Goal: Task Accomplishment & Management: Manage account settings

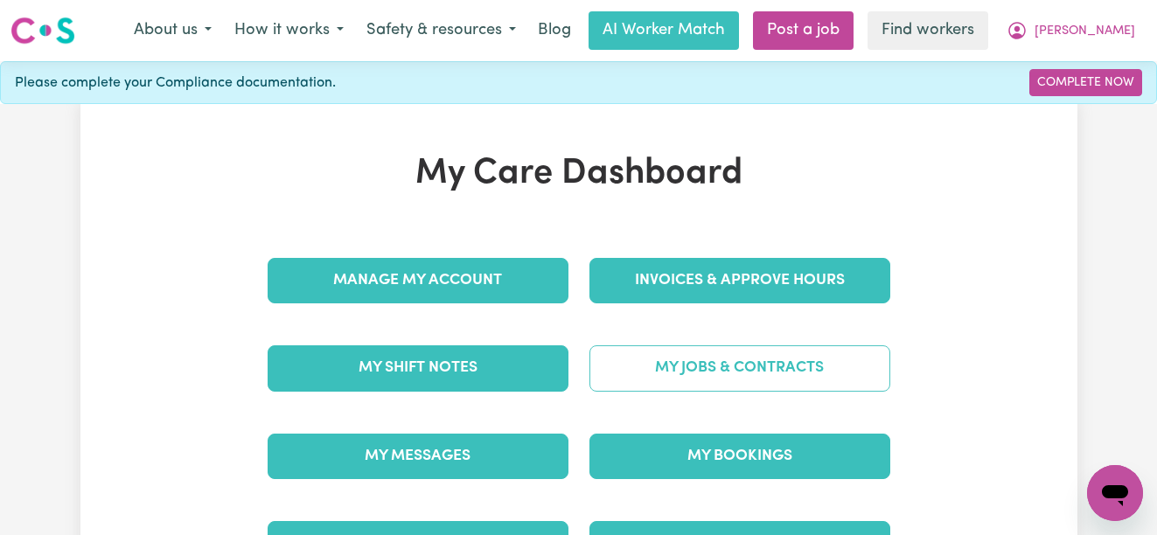
click at [660, 362] on link "My Jobs & Contracts" at bounding box center [740, 368] width 301 height 45
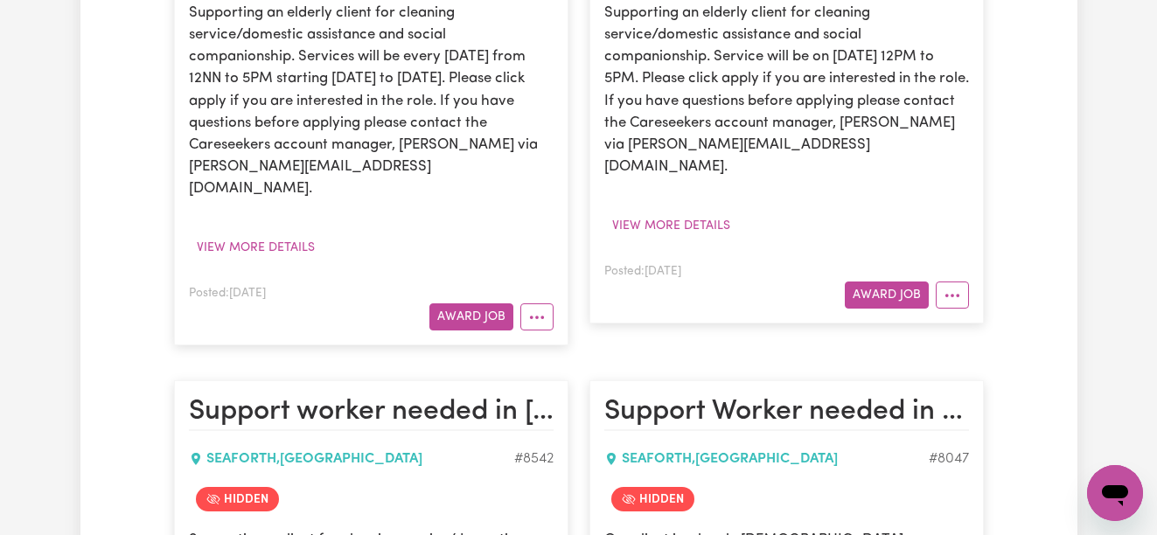
scroll to position [605, 0]
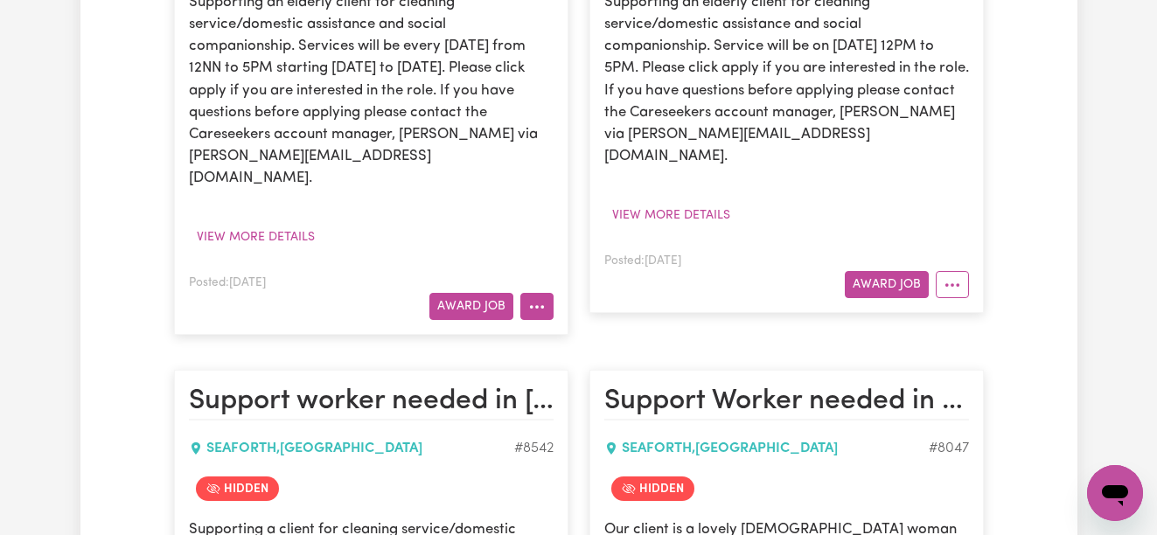
click at [541, 293] on button "More options" at bounding box center [536, 306] width 33 height 27
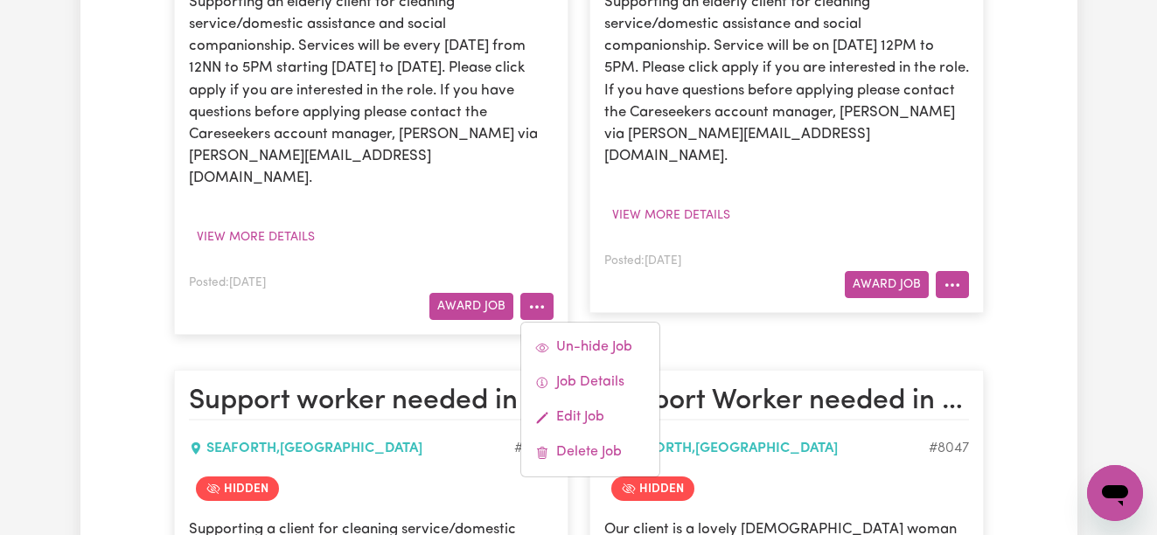
click at [960, 271] on button "More options" at bounding box center [952, 284] width 33 height 27
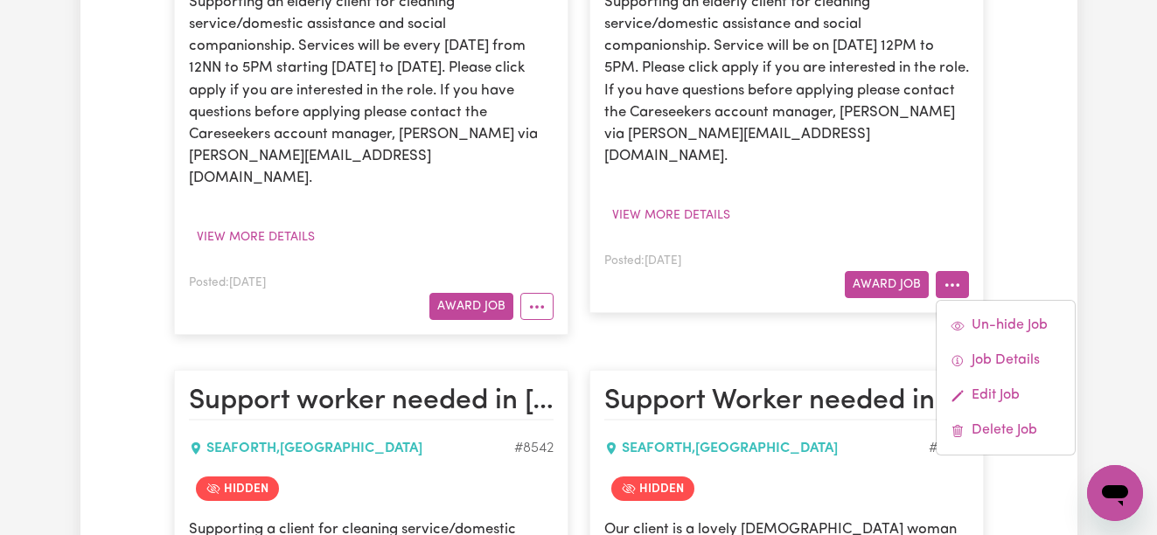
click at [794, 291] on div "Care Worker Needed in [GEOGRAPHIC_DATA], [GEOGRAPHIC_DATA] , [GEOGRAPHIC_DATA] …" at bounding box center [786, 88] width 415 height 527
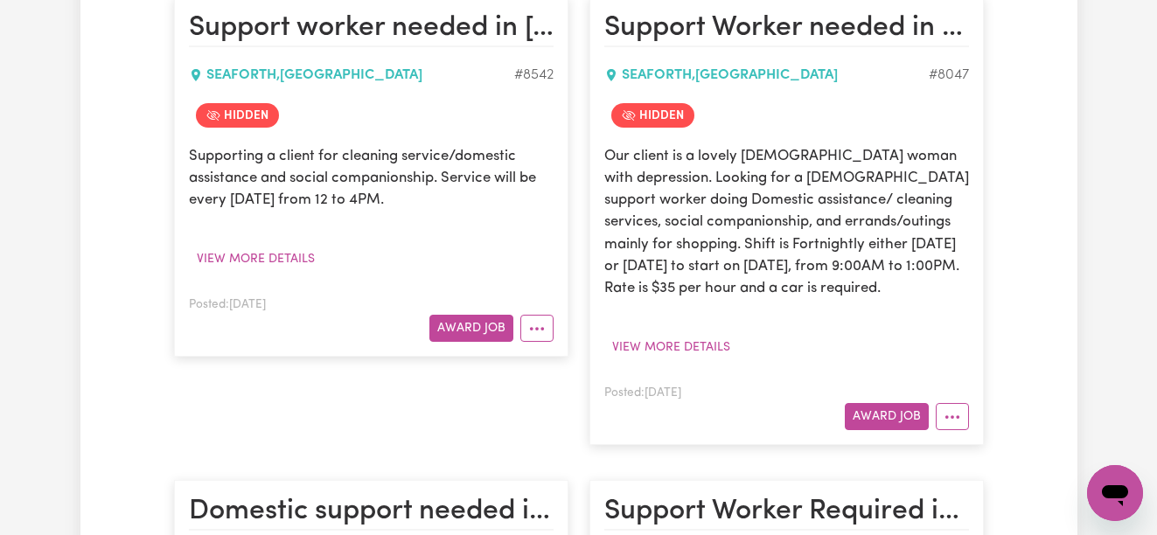
scroll to position [991, 0]
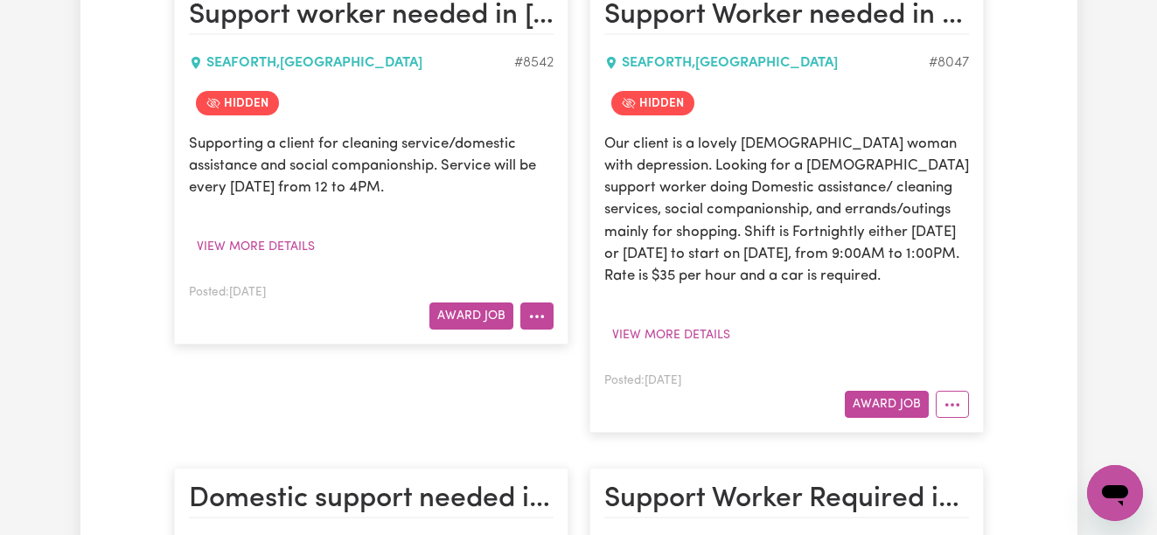
click at [538, 303] on button "More options" at bounding box center [536, 316] width 33 height 27
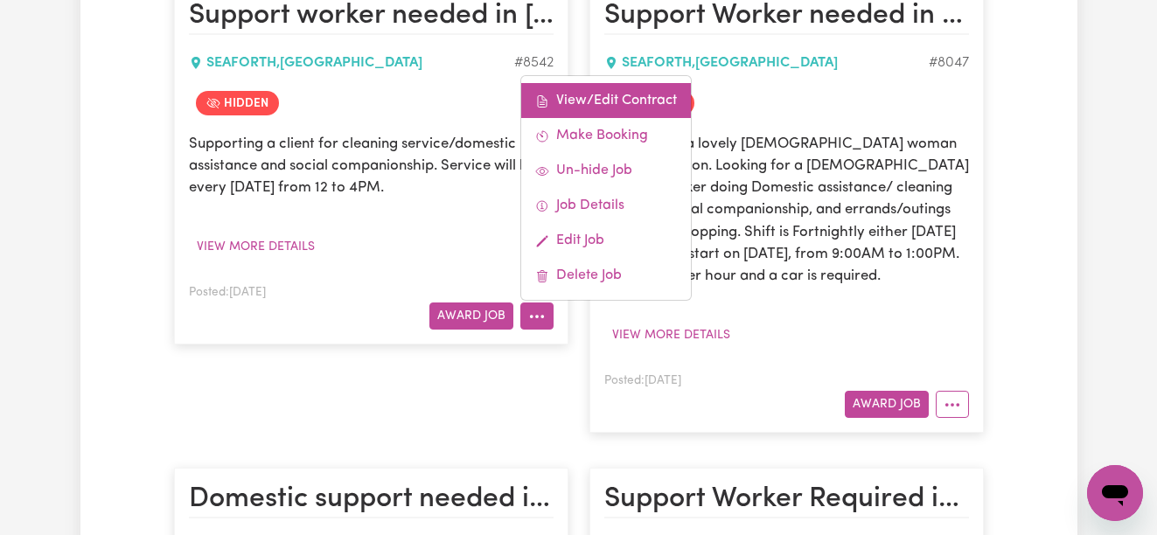
click at [585, 86] on link "View/Edit Contract" at bounding box center [606, 100] width 170 height 35
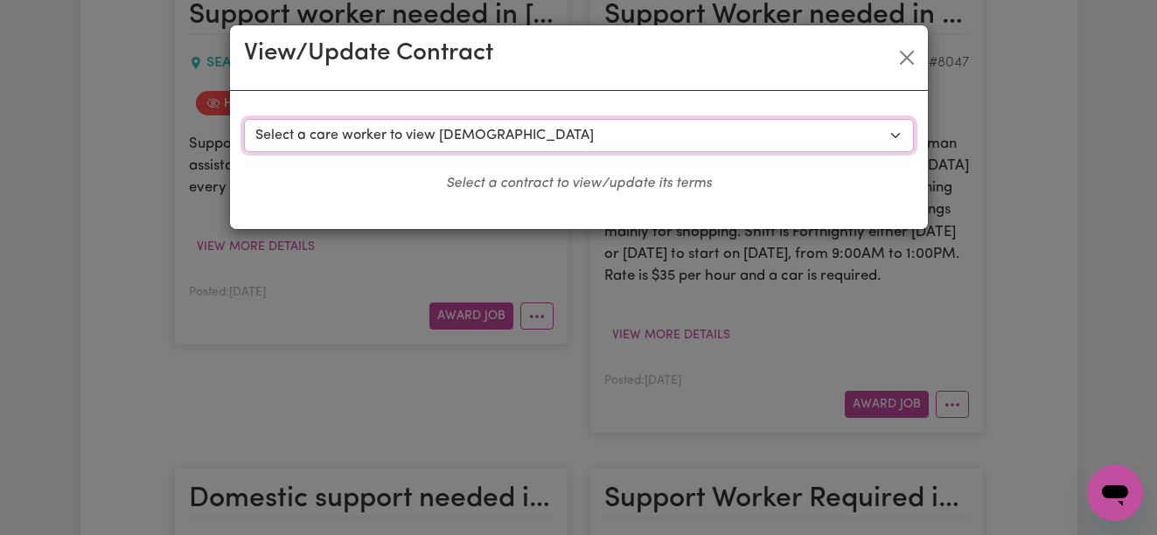
click at [487, 127] on select "Select a care worker to view [DEMOGRAPHIC_DATA] #7129 - Nasheeb K (contract ter…" at bounding box center [579, 135] width 670 height 33
select select "6815"
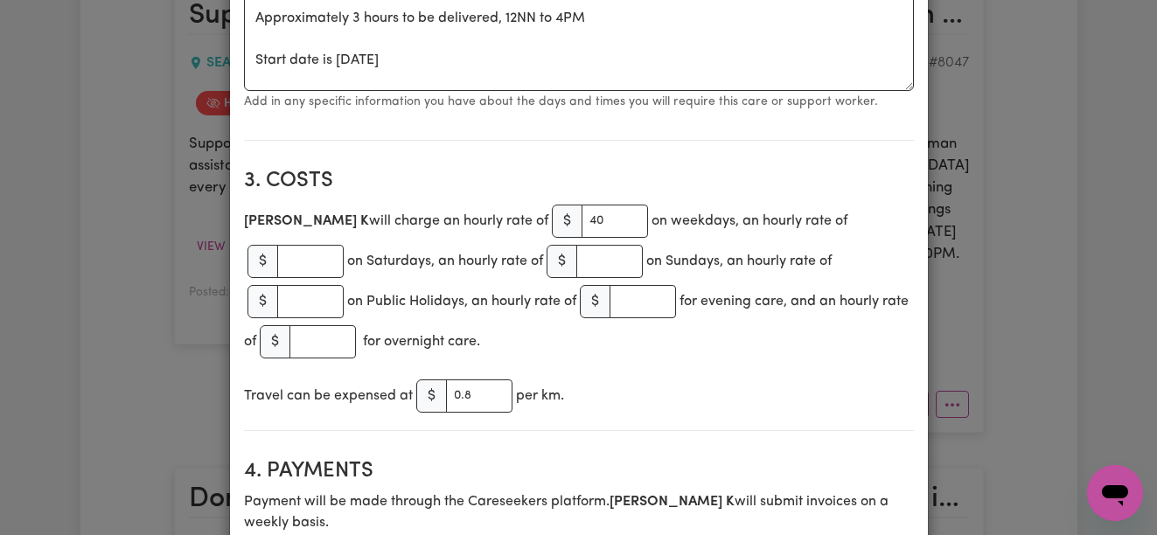
scroll to position [685, 0]
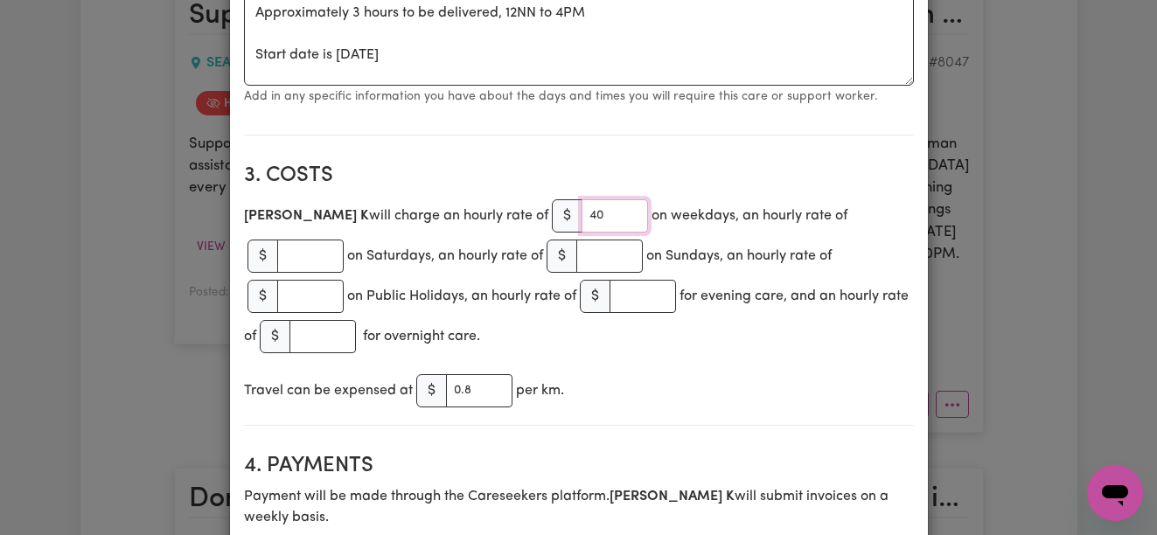
click at [582, 216] on input "40" at bounding box center [615, 215] width 66 height 33
type input "49"
click at [344, 240] on input "number" at bounding box center [310, 256] width 66 height 33
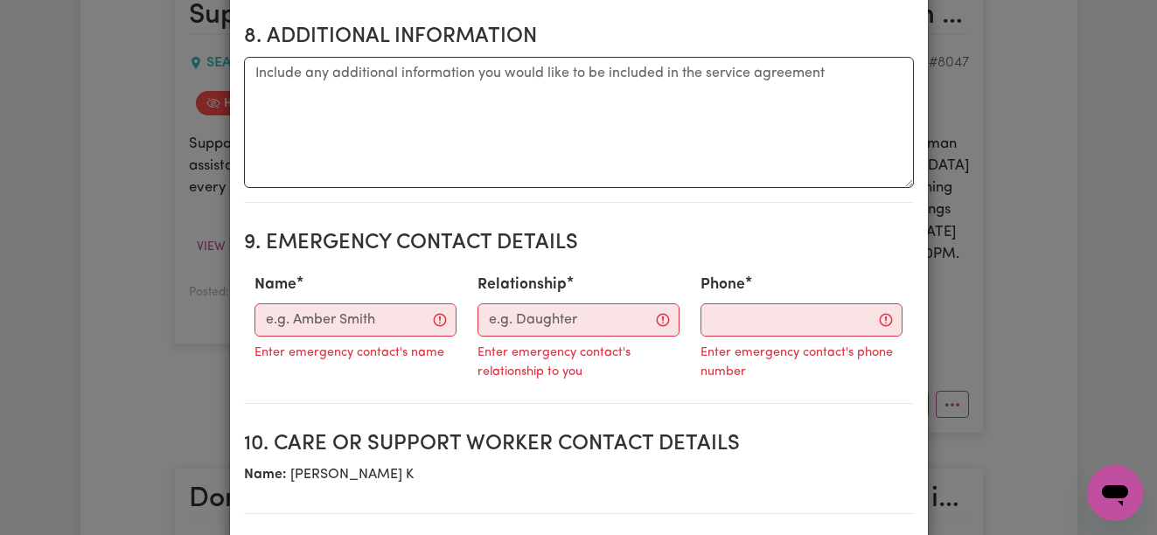
scroll to position [1868, 0]
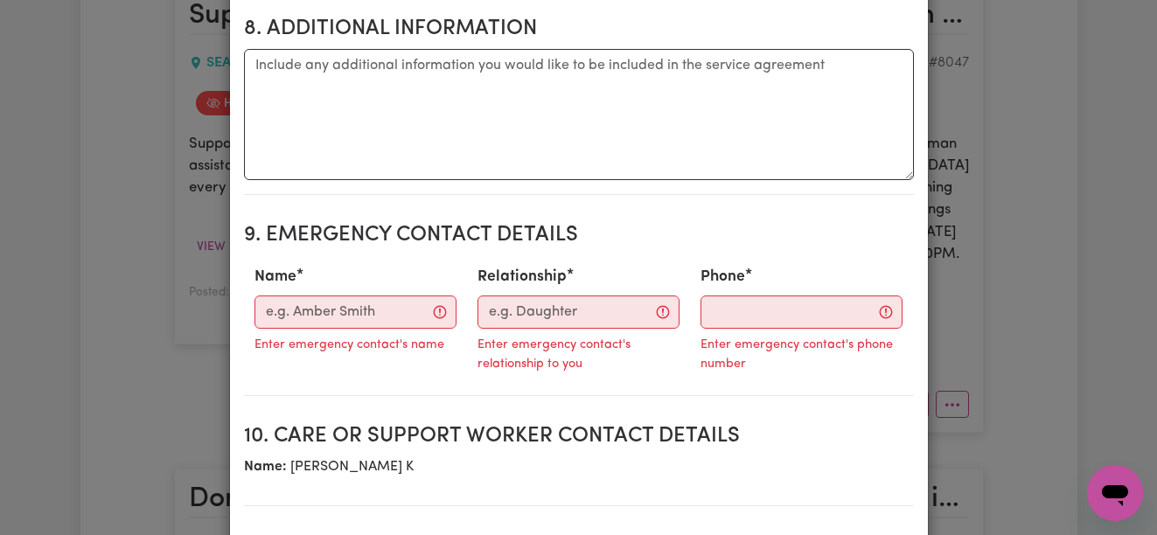
type input "70"
click at [322, 296] on input "Name" at bounding box center [356, 312] width 202 height 33
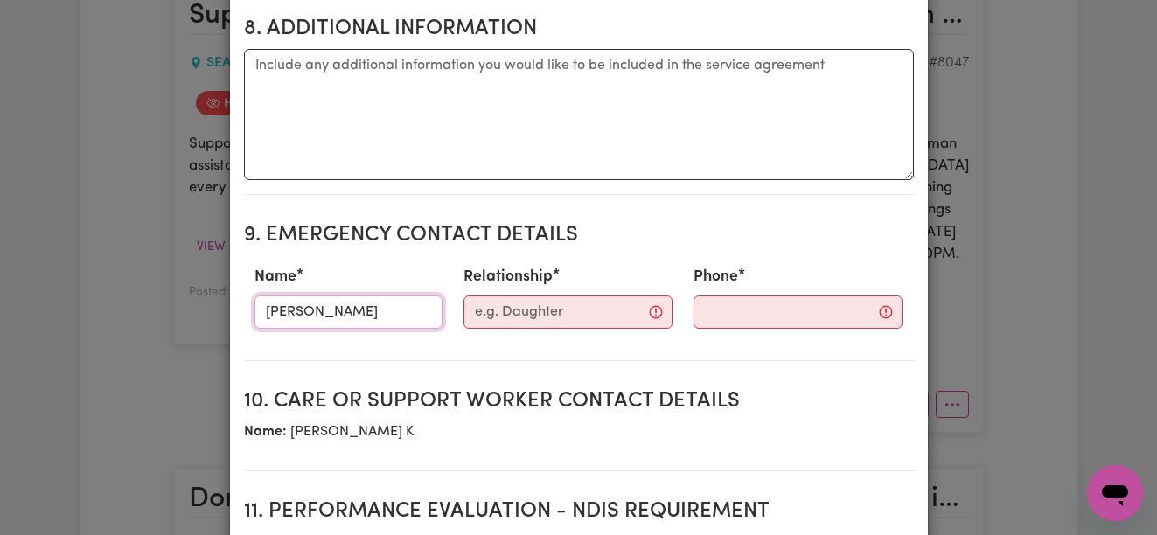
type input "[PERSON_NAME]"
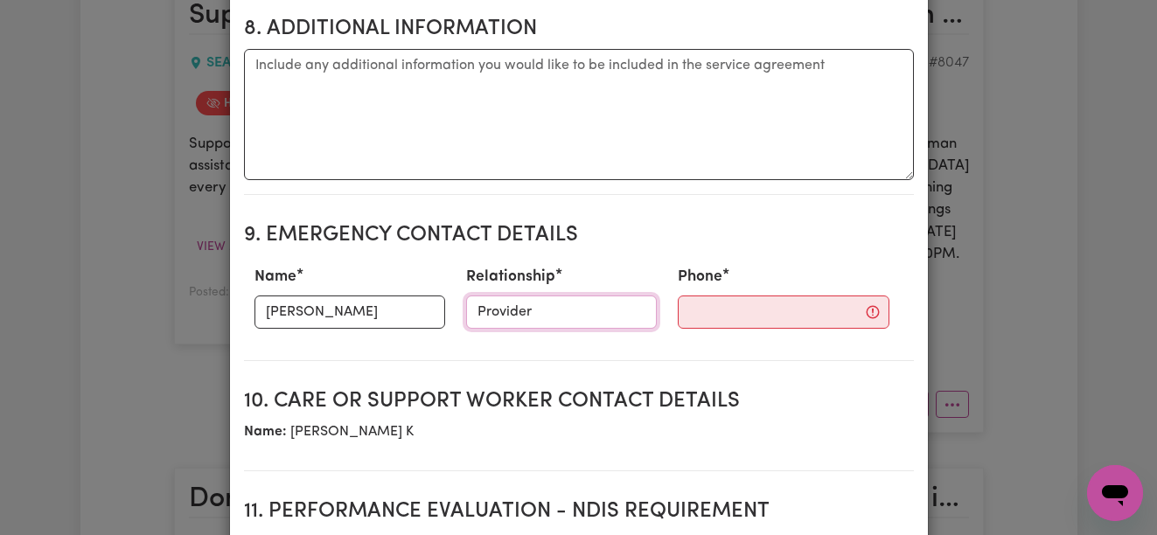
type input "Provider"
click at [748, 296] on input "Phone" at bounding box center [784, 312] width 212 height 33
paste input "0469 382 204"
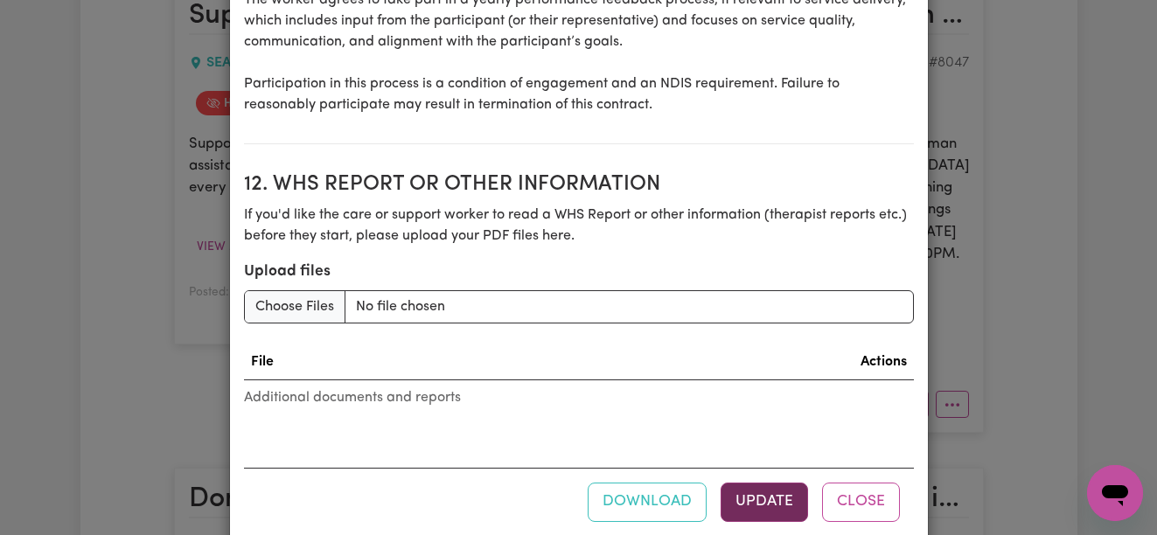
type input "0469 382 204"
click at [794, 483] on button "Update" at bounding box center [764, 502] width 87 height 38
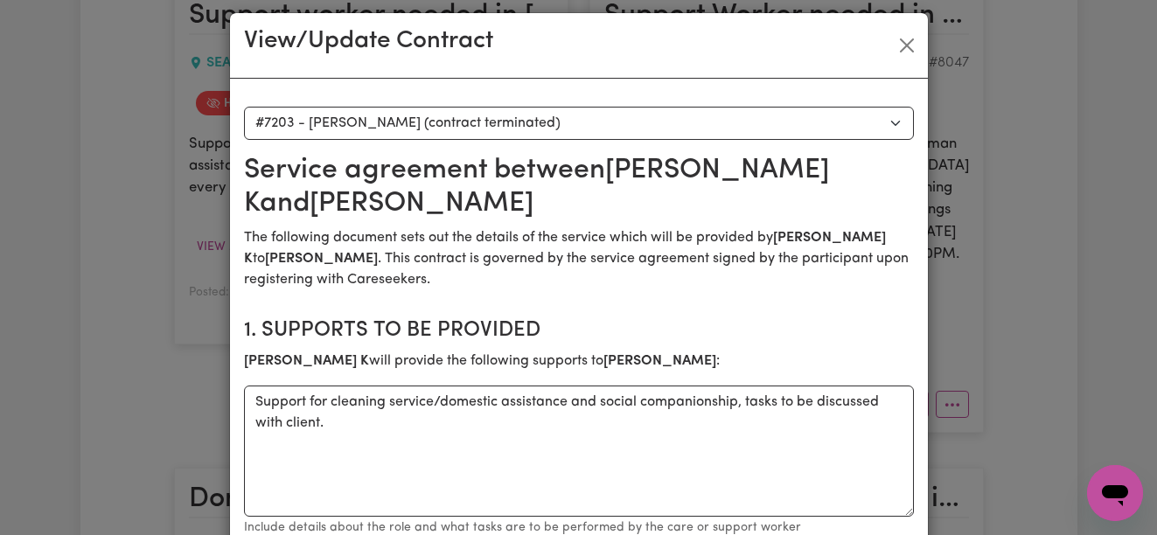
scroll to position [0, 0]
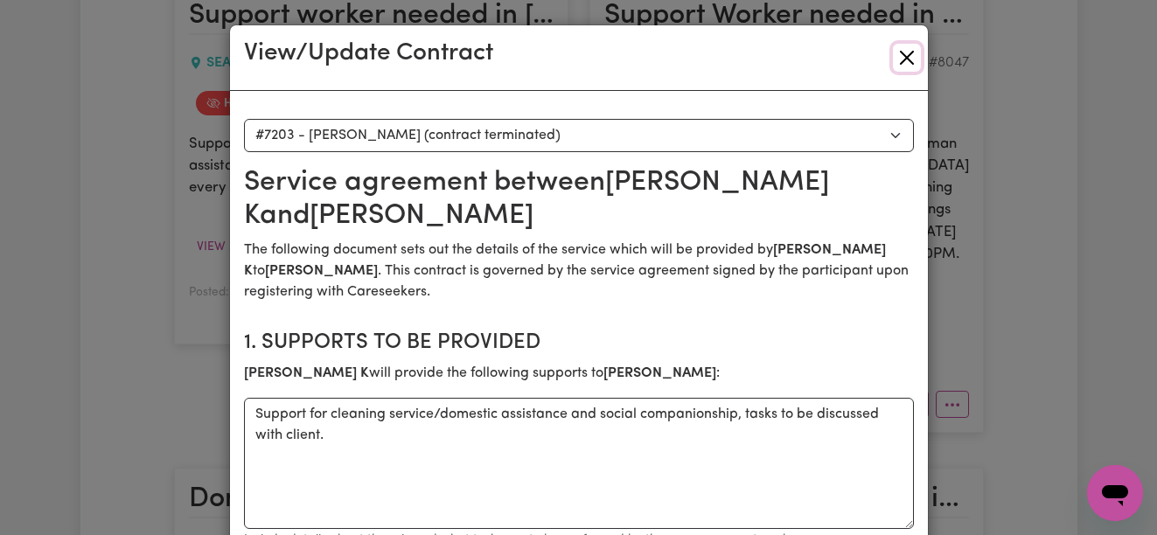
click at [898, 52] on button "Close" at bounding box center [907, 58] width 28 height 28
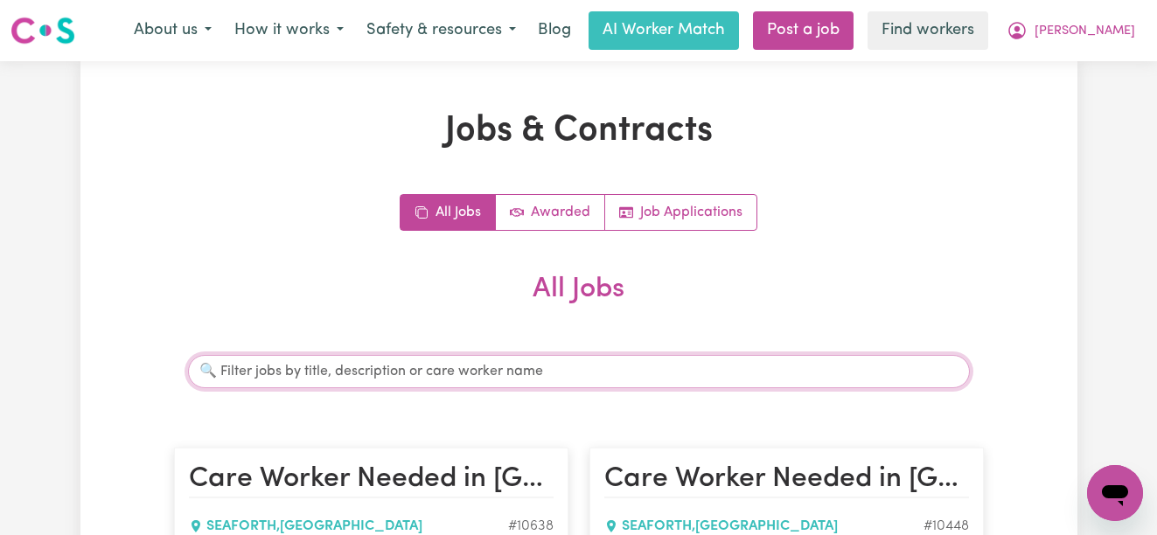
click at [457, 364] on input "Search jobs" at bounding box center [579, 371] width 782 height 33
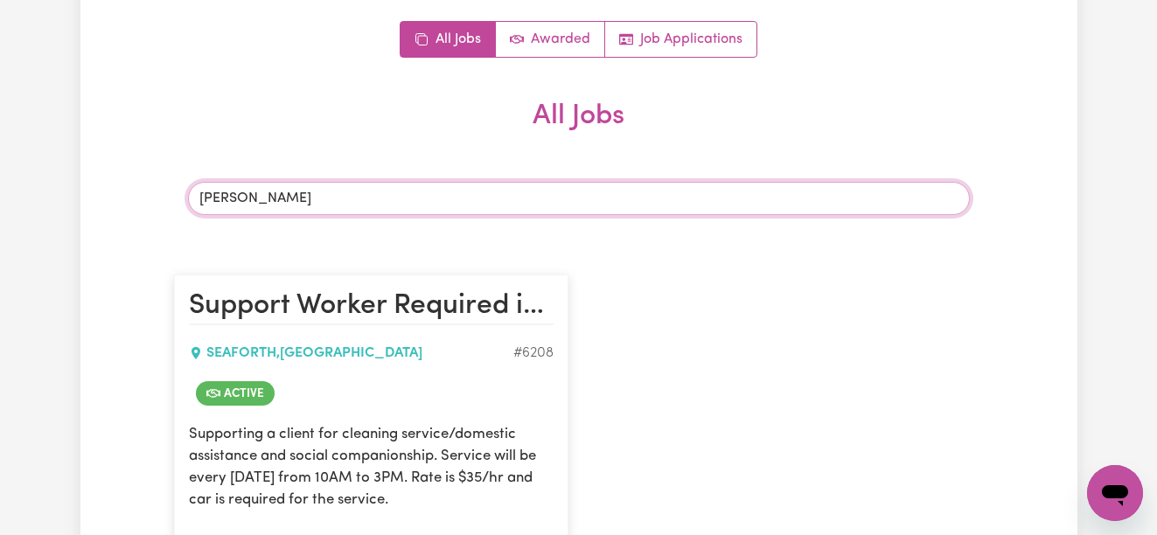
scroll to position [449, 0]
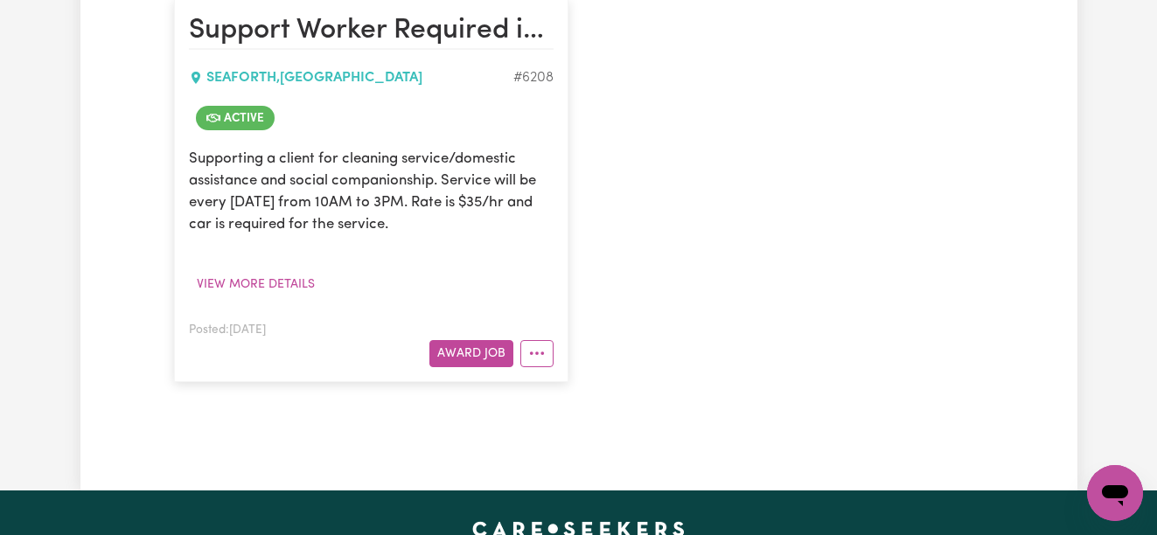
type input "[PERSON_NAME]"
click at [526, 367] on article "Support Worker Required in [GEOGRAPHIC_DATA], [GEOGRAPHIC_DATA] # 6208 Active S…" at bounding box center [371, 190] width 394 height 382
click at [526, 359] on button "More options" at bounding box center [536, 353] width 33 height 27
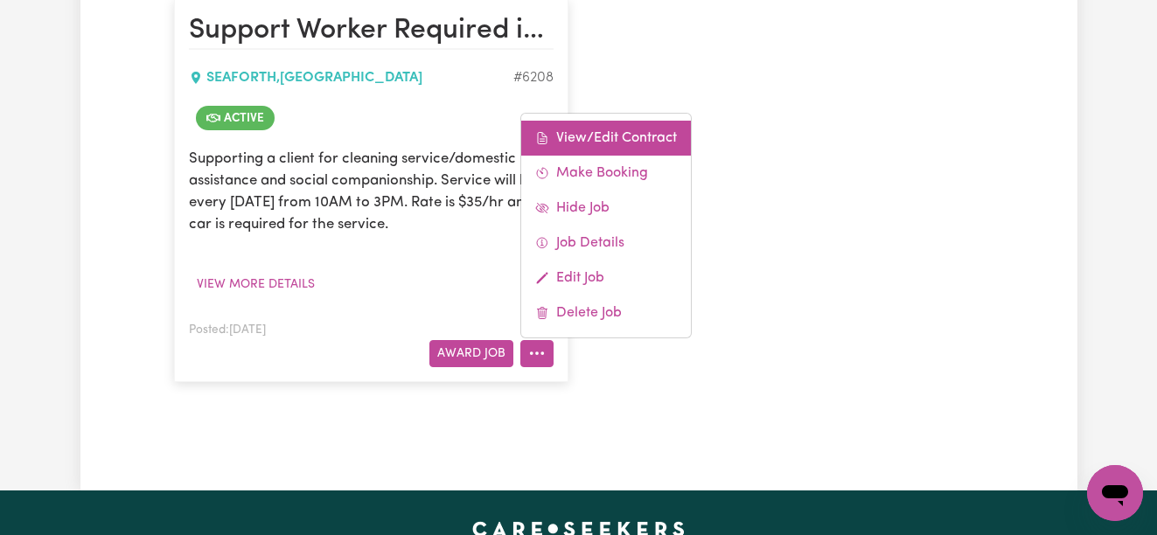
click at [617, 129] on link "View/Edit Contract" at bounding box center [606, 138] width 170 height 35
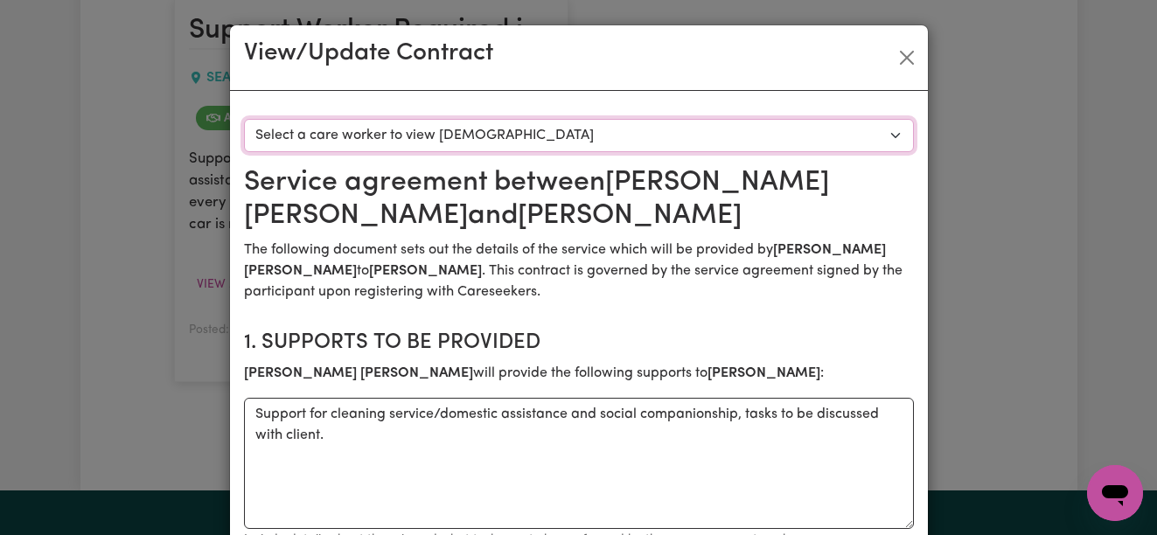
click at [505, 143] on select "Select a care worker to view [DEMOGRAPHIC_DATA] #5832 - [PERSON_NAME] (contract…" at bounding box center [579, 135] width 670 height 33
select select "5452"
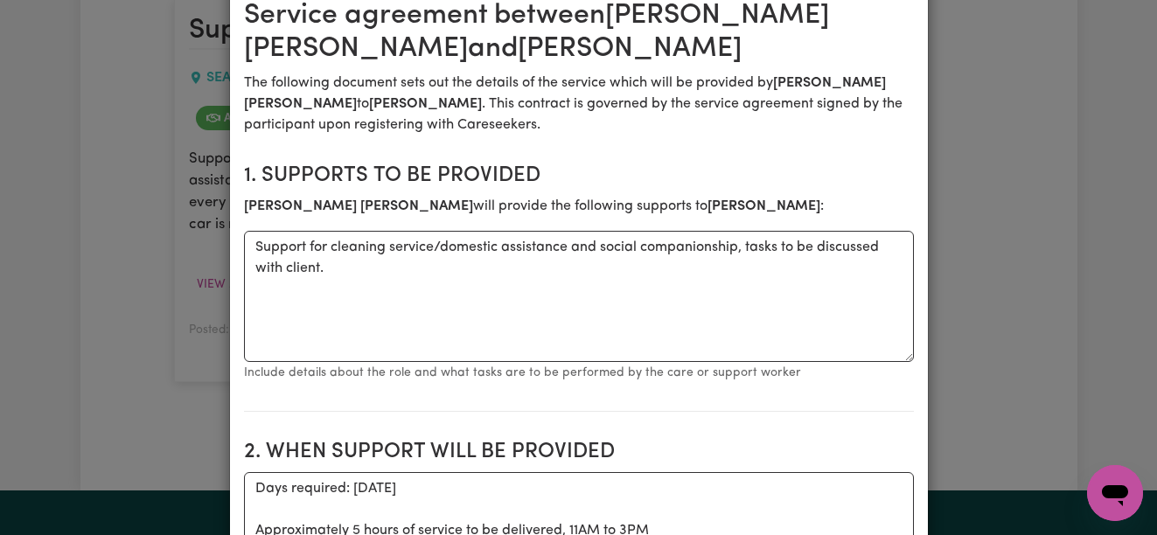
scroll to position [627, 0]
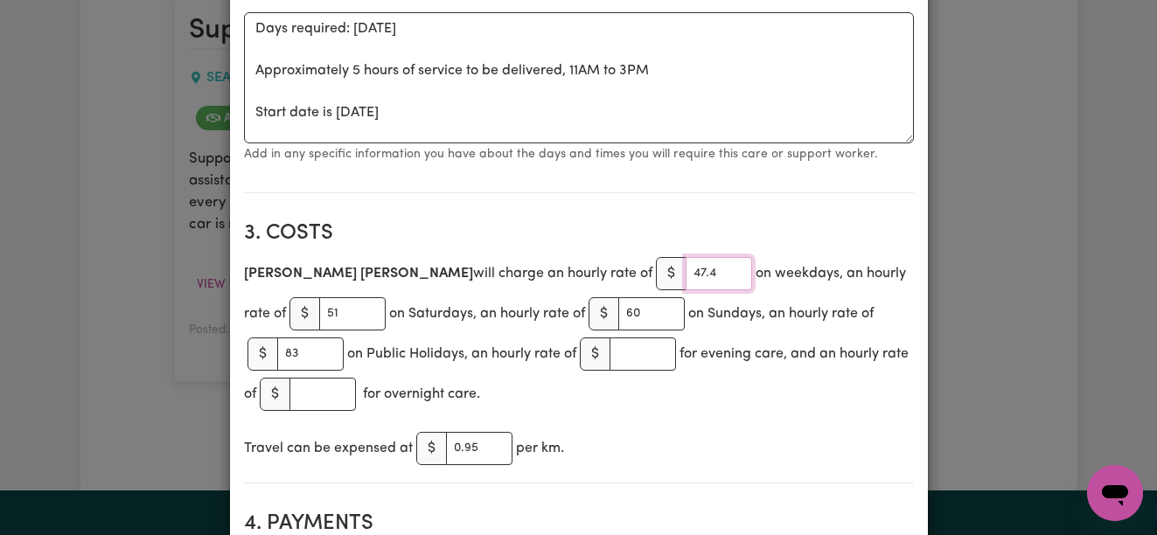
drag, startPoint x: 598, startPoint y: 269, endPoint x: 346, endPoint y: 238, distance: 253.9
click at [353, 241] on section "3. Costs [PERSON_NAME] will charge an hourly rate of $ 47.4 on weekdays, an hou…" at bounding box center [579, 345] width 670 height 276
type input "49"
drag, startPoint x: 314, startPoint y: 310, endPoint x: 233, endPoint y: 294, distance: 82.9
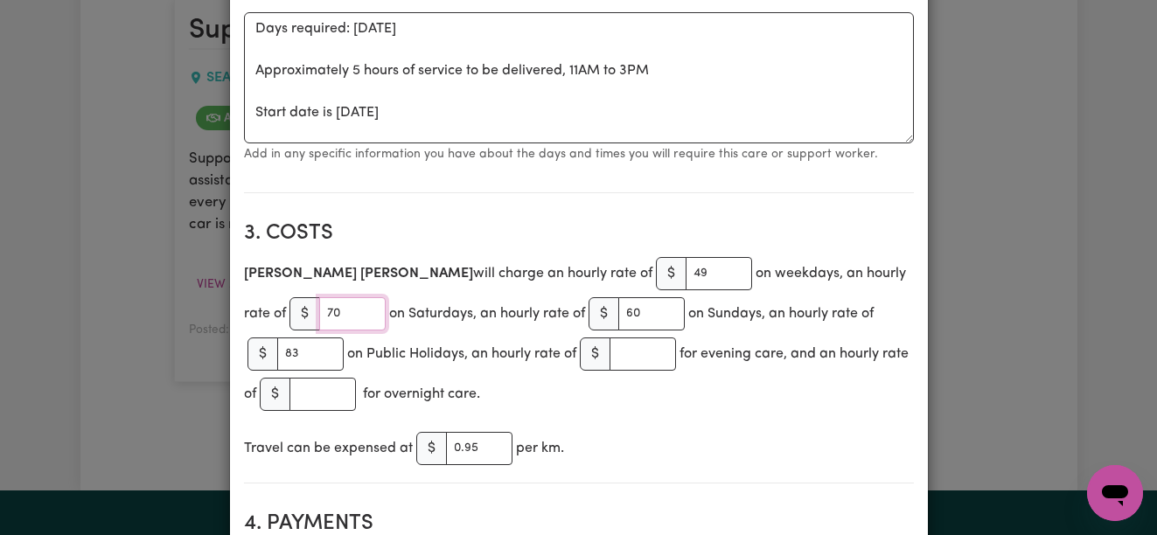
type input "70"
click at [463, 343] on div "[PERSON_NAME] will charge an hourly rate of $ 49 on weekdays, an hourly rate of…" at bounding box center [579, 334] width 670 height 161
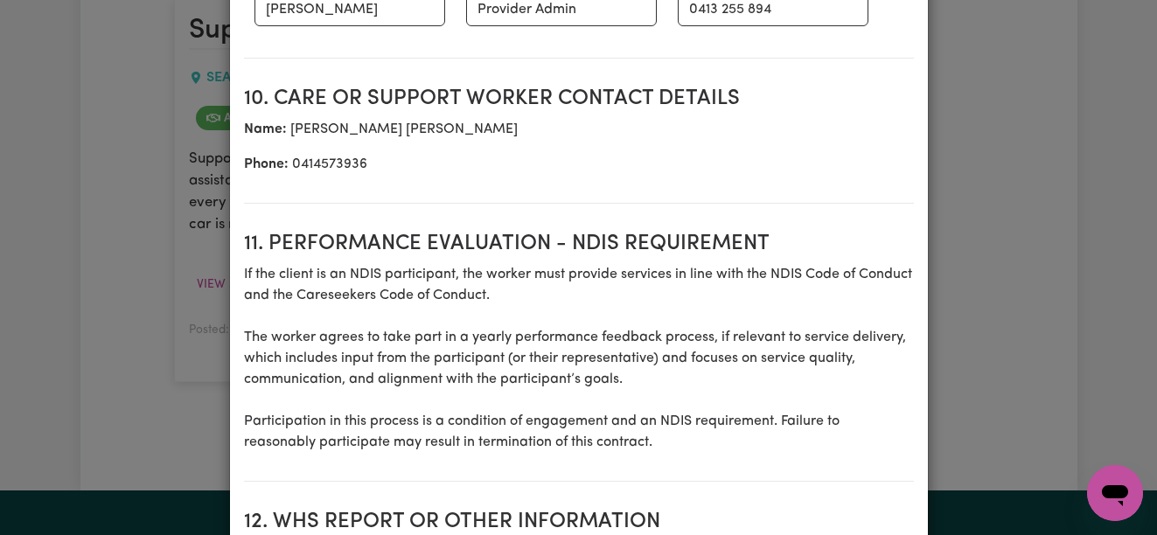
scroll to position [2549, 0]
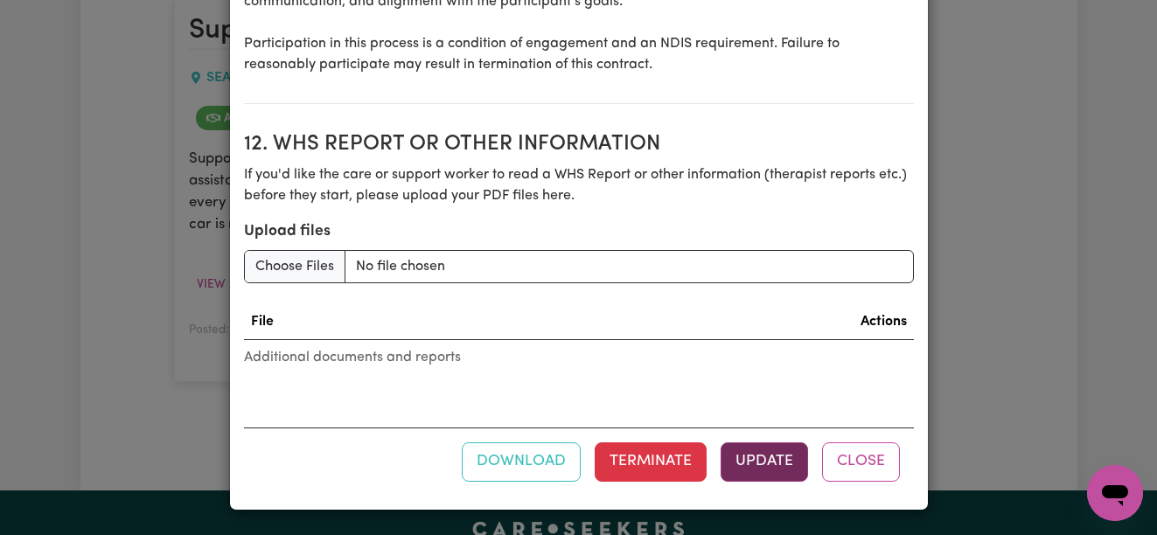
click at [779, 455] on button "Update" at bounding box center [764, 462] width 87 height 38
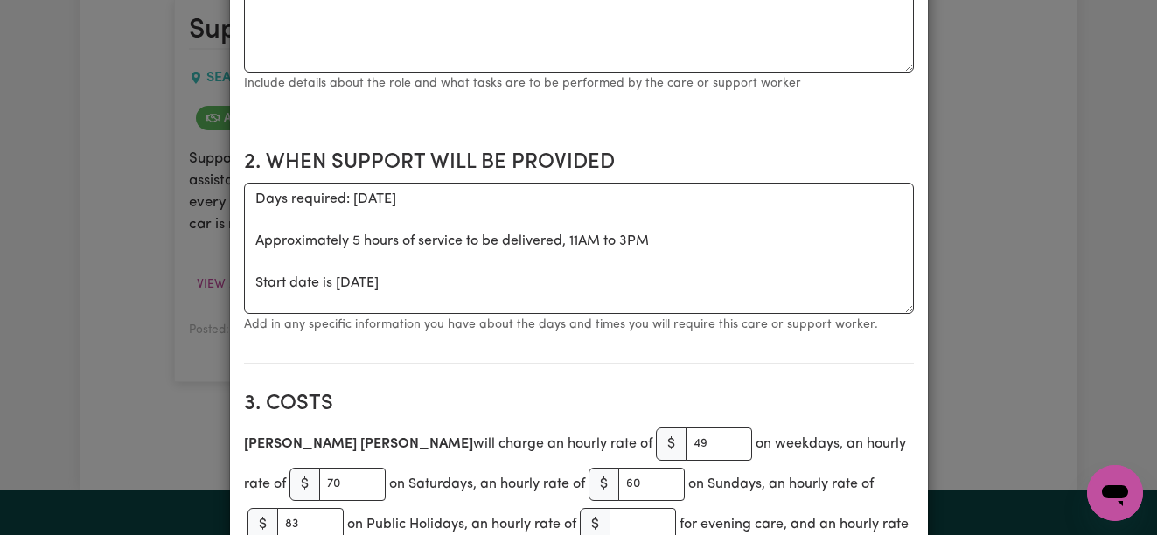
scroll to position [0, 0]
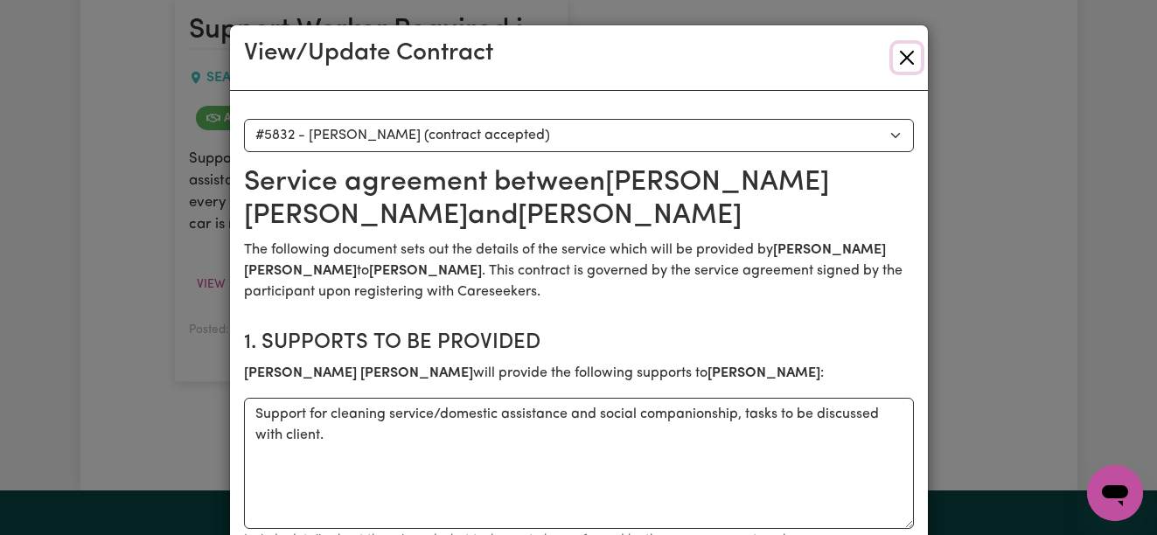
click at [894, 58] on button "Close" at bounding box center [907, 58] width 28 height 28
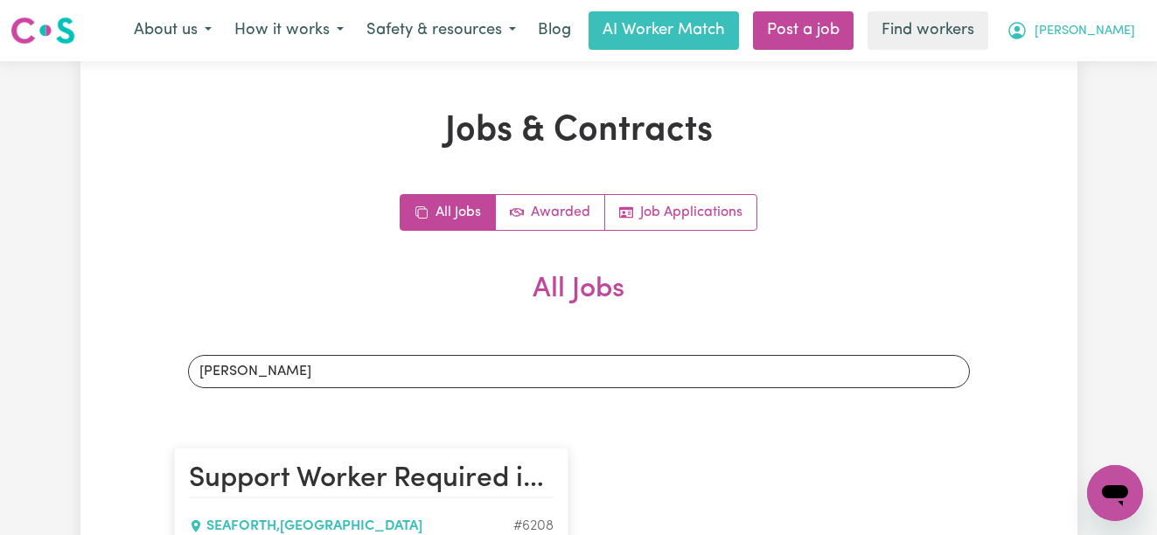
click at [1095, 24] on span "[PERSON_NAME]" at bounding box center [1085, 31] width 101 height 19
click at [1075, 90] on link "Logout" at bounding box center [1077, 100] width 138 height 33
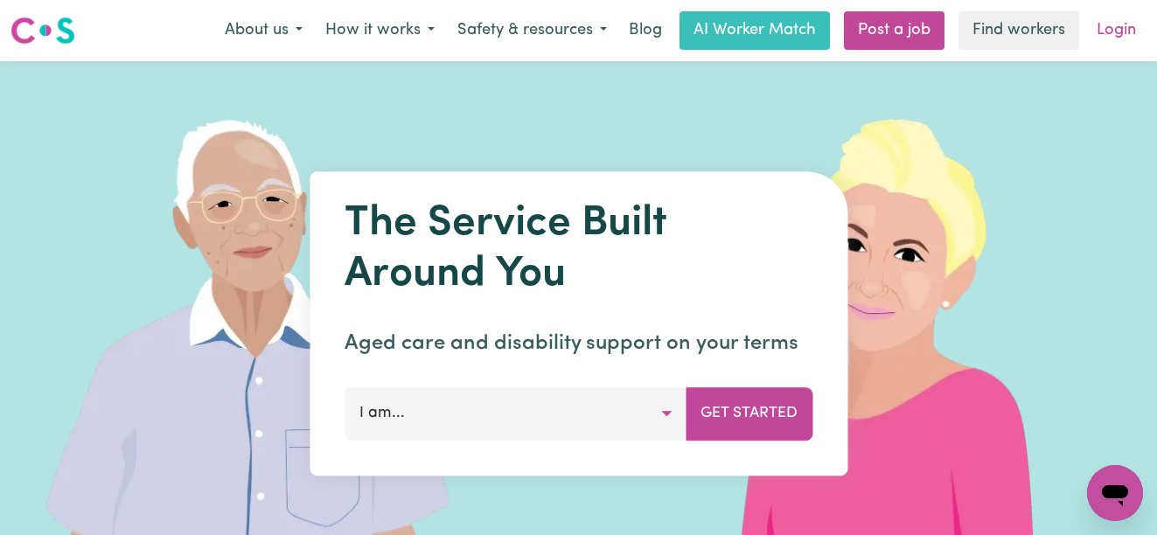
click at [1120, 32] on link "Login" at bounding box center [1116, 30] width 60 height 38
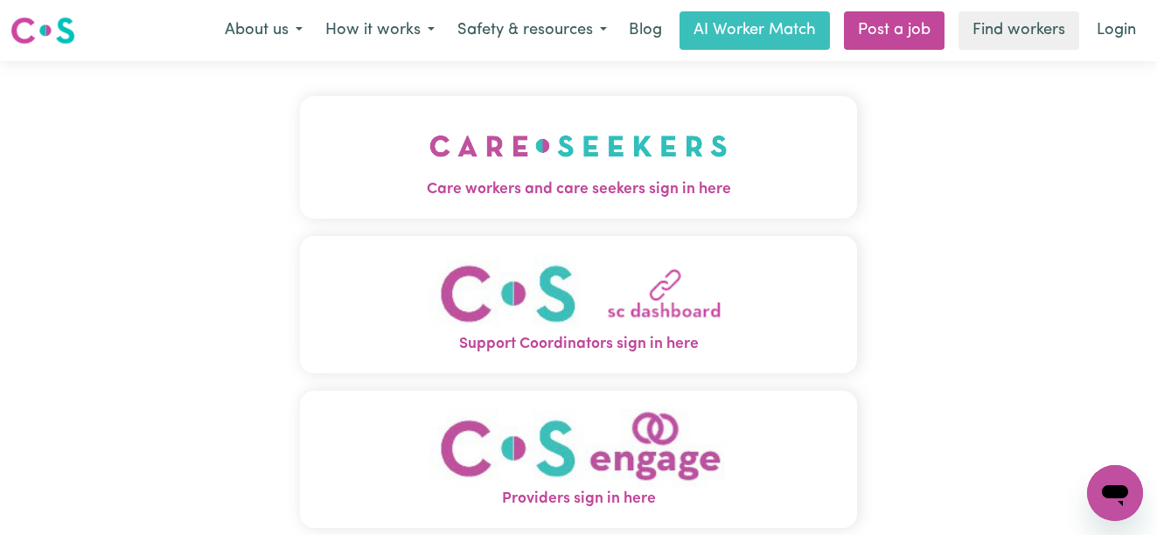
click at [835, 146] on button "Care workers and care seekers sign in here" at bounding box center [579, 157] width 558 height 122
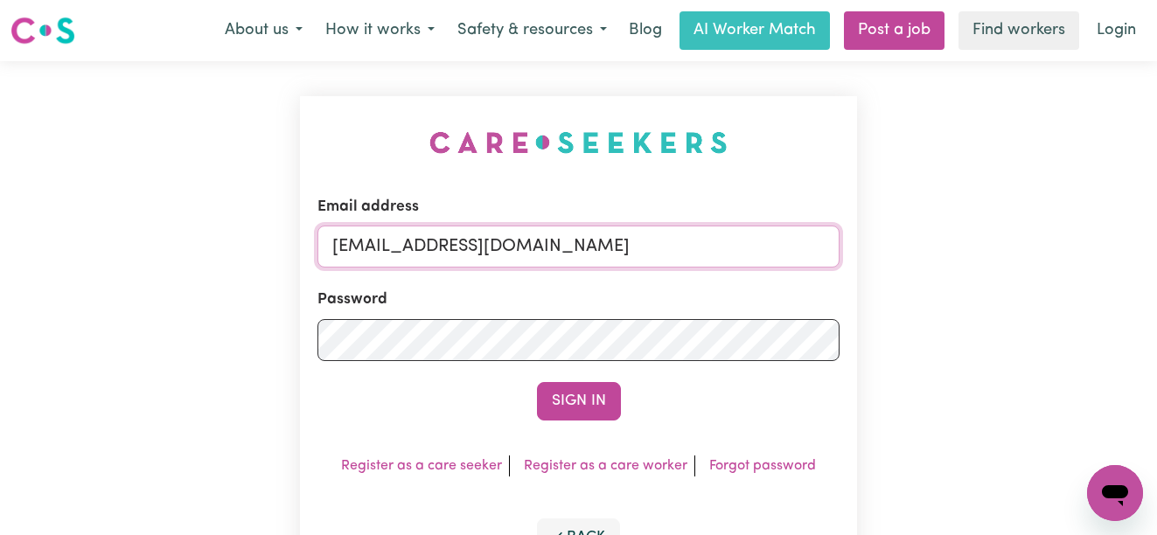
drag, startPoint x: 769, startPoint y: 250, endPoint x: 423, endPoint y: 240, distance: 345.7
click at [423, 240] on input "[EMAIL_ADDRESS][DOMAIN_NAME]" at bounding box center [579, 247] width 523 height 42
paste input "helenturvey"
type input "[EMAIL_ADDRESS][DOMAIN_NAME]"
click at [537, 382] on button "Sign In" at bounding box center [579, 401] width 84 height 38
